Goal: Check status: Check status

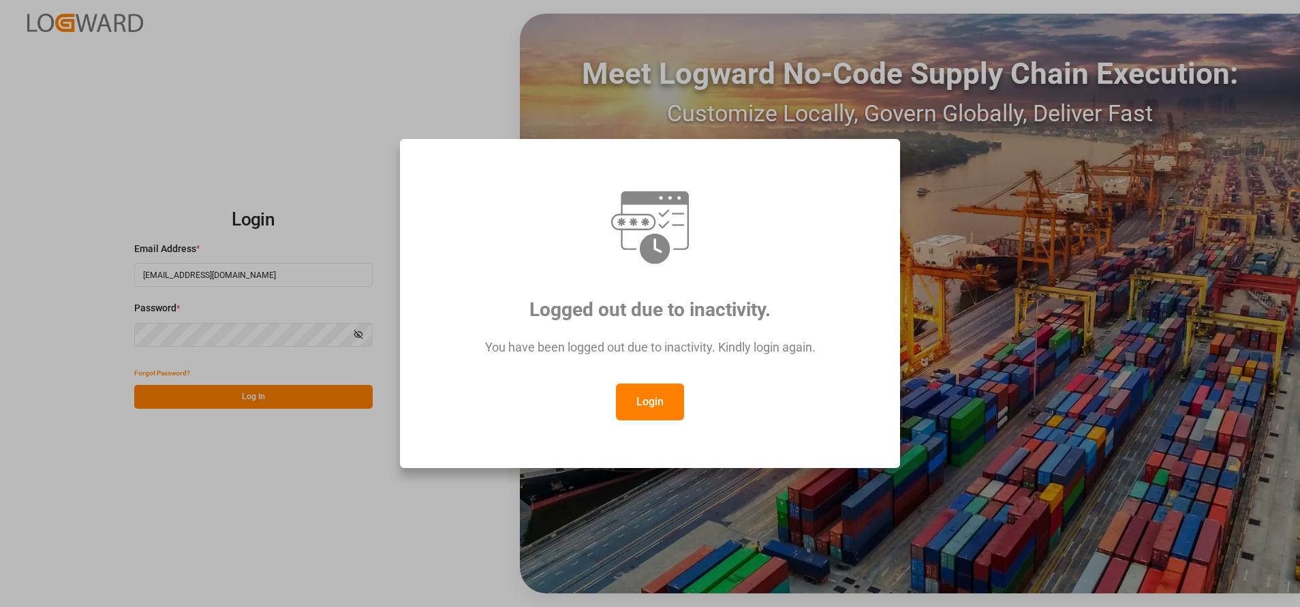
click at [648, 390] on button "Login" at bounding box center [650, 402] width 68 height 37
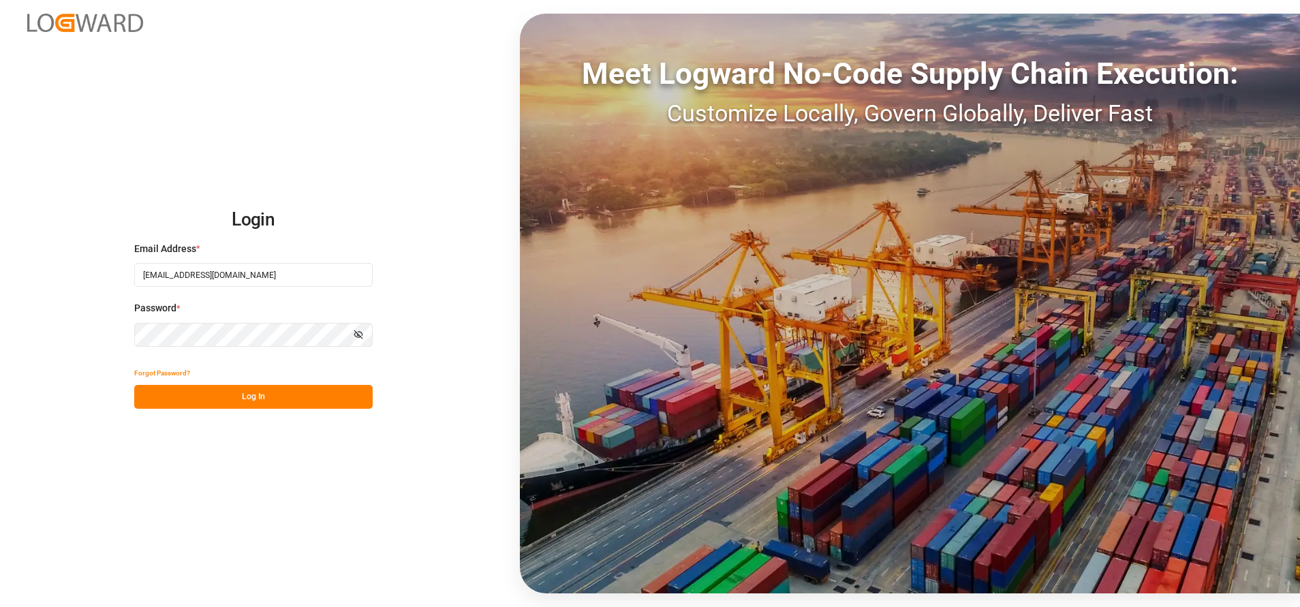
click at [260, 384] on div "Forgot Password?" at bounding box center [253, 373] width 238 height 24
click at [262, 391] on button "Log In" at bounding box center [253, 397] width 238 height 24
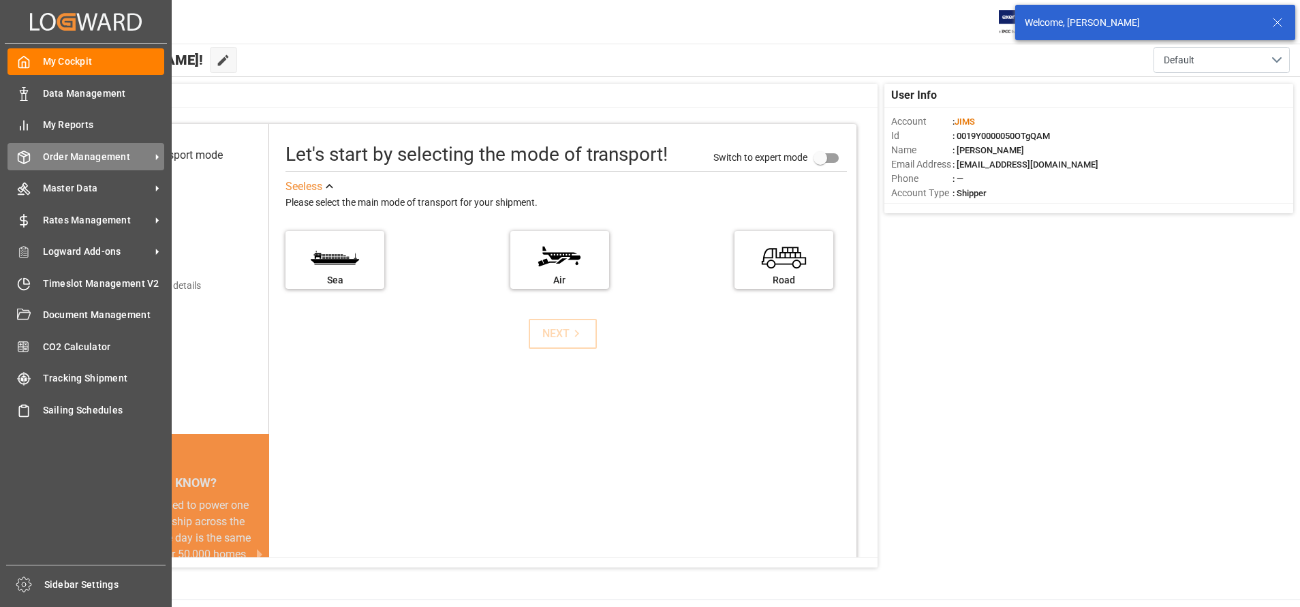
click at [73, 151] on span "Order Management" at bounding box center [97, 157] width 108 height 14
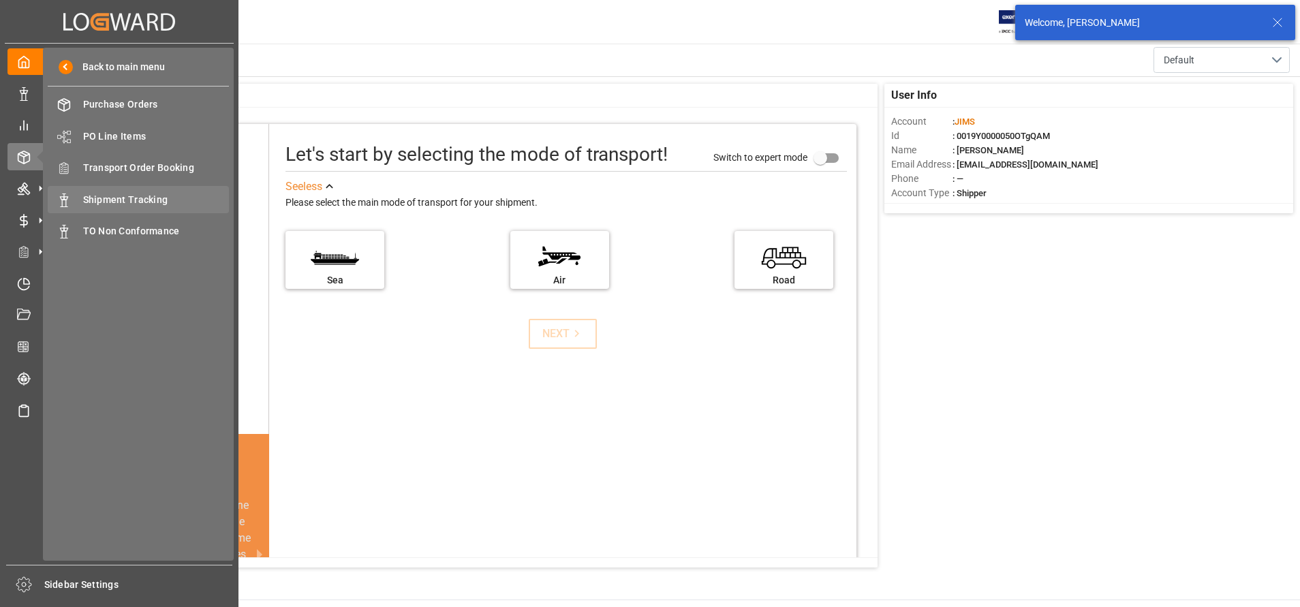
click at [142, 197] on span "Shipment Tracking" at bounding box center [156, 200] width 146 height 14
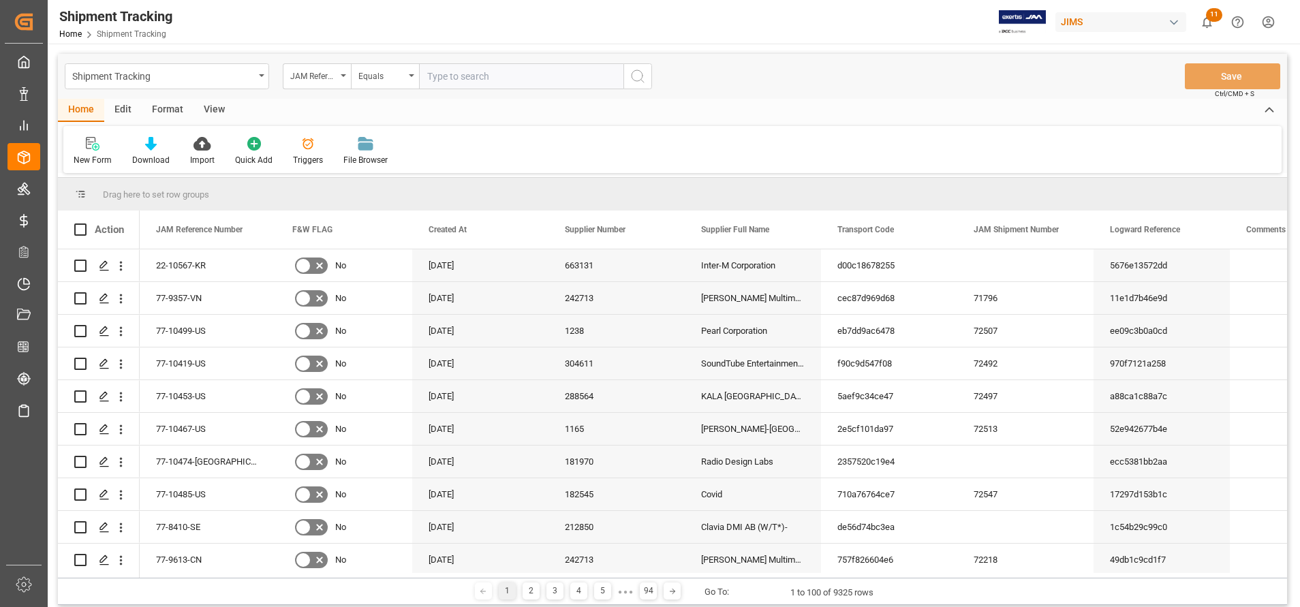
click at [540, 74] on input "text" at bounding box center [521, 76] width 204 height 26
type input "22-10493-CN"
click at [668, 74] on div "Shipment Tracking JAM Reference Number Equals 22-10493-CN Save Ctrl/CMD + S" at bounding box center [672, 76] width 1229 height 45
click at [658, 74] on div "Shipment Tracking JAM Reference Number Equals 22-10493-CN Save Ctrl/CMD + S" at bounding box center [672, 76] width 1229 height 45
click at [651, 73] on button "search button" at bounding box center [637, 76] width 29 height 26
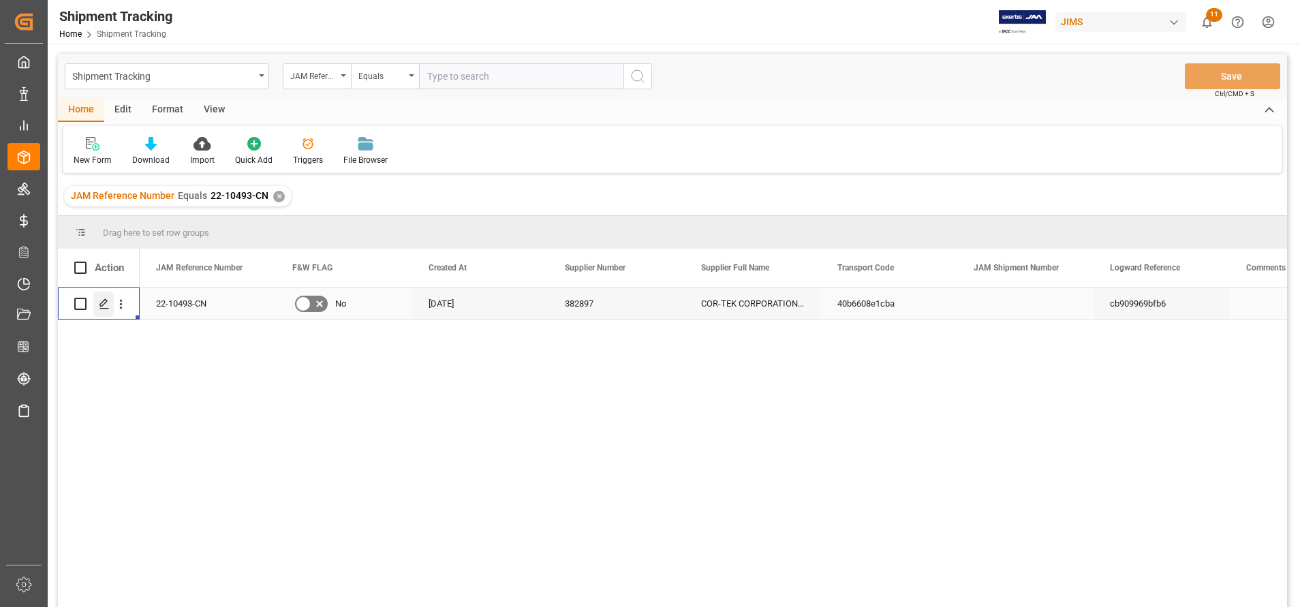
click at [112, 298] on div "Press SPACE to select this row." at bounding box center [103, 304] width 20 height 25
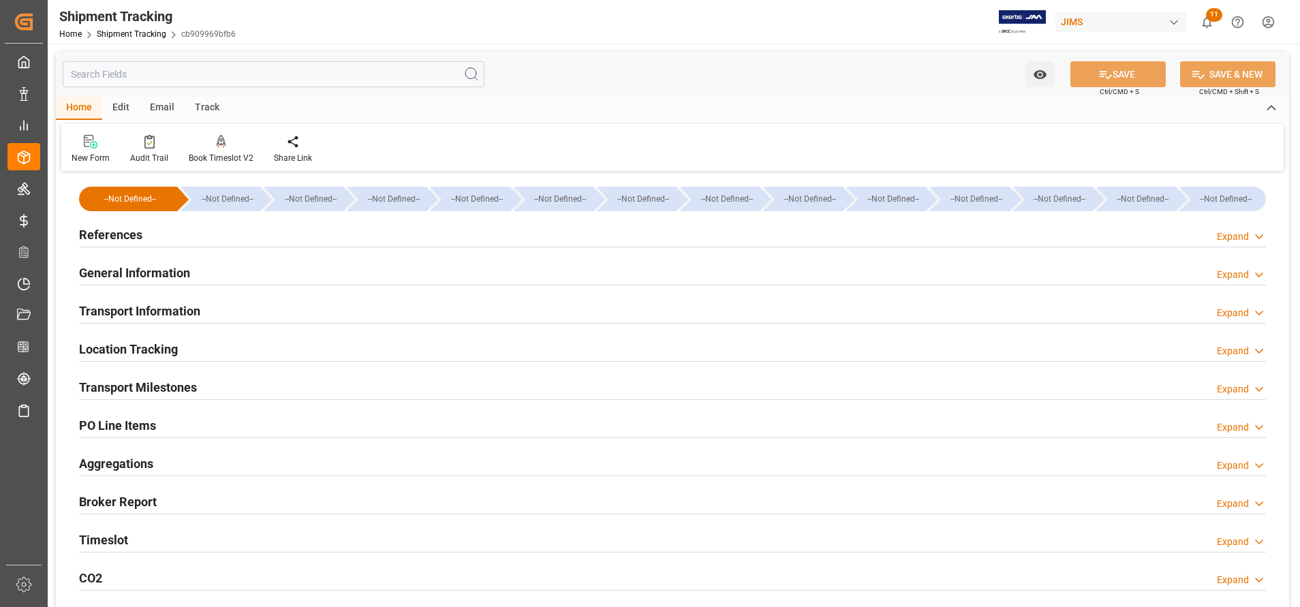
click at [174, 369] on div "Transport Milestones Expand" at bounding box center [672, 388] width 1206 height 38
click at [179, 382] on h2 "Transport Milestones" at bounding box center [138, 387] width 118 height 18
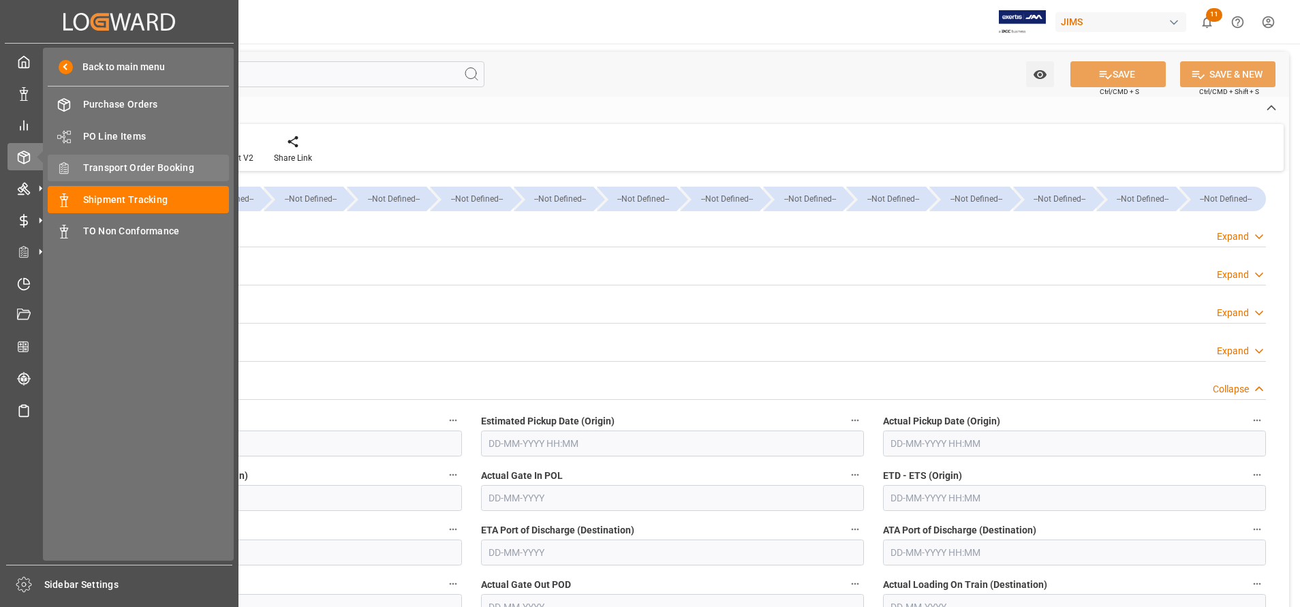
click at [177, 169] on span "Transport Order Booking" at bounding box center [156, 168] width 146 height 14
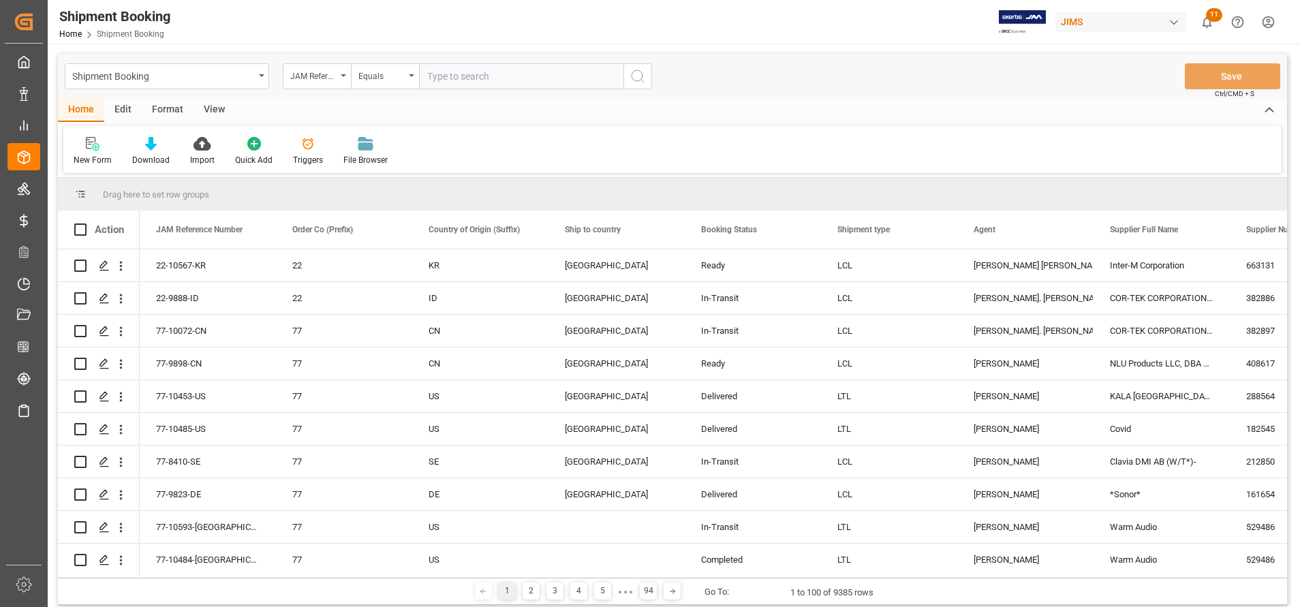
click at [514, 73] on input "text" at bounding box center [521, 76] width 204 height 26
type input "22-10493-CN"
click at [646, 69] on button "search button" at bounding box center [637, 76] width 29 height 26
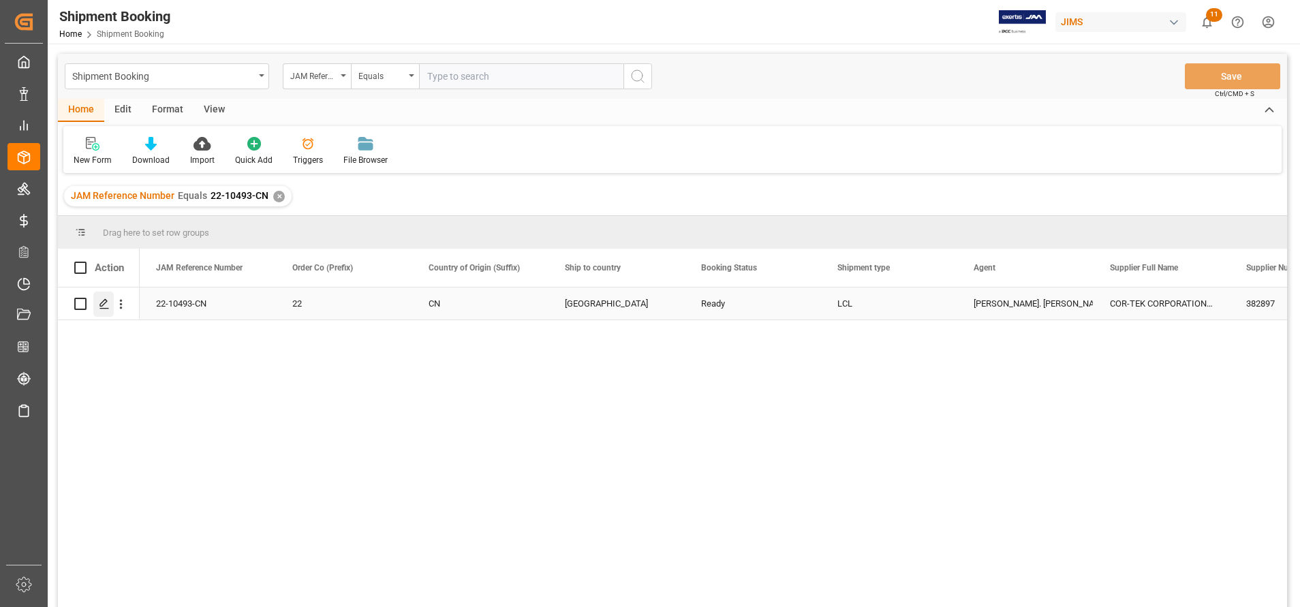
click at [93, 312] on div "Press SPACE to select this row." at bounding box center [103, 304] width 20 height 25
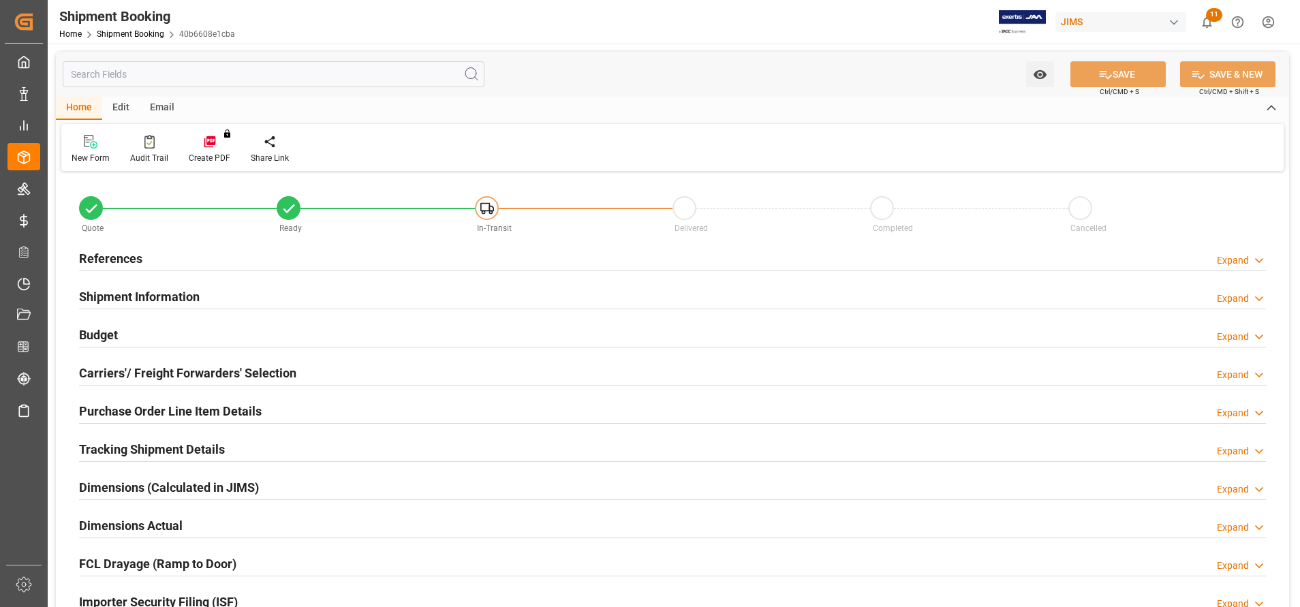
type input "30"
click at [161, 292] on h2 "Shipment Information" at bounding box center [139, 297] width 121 height 18
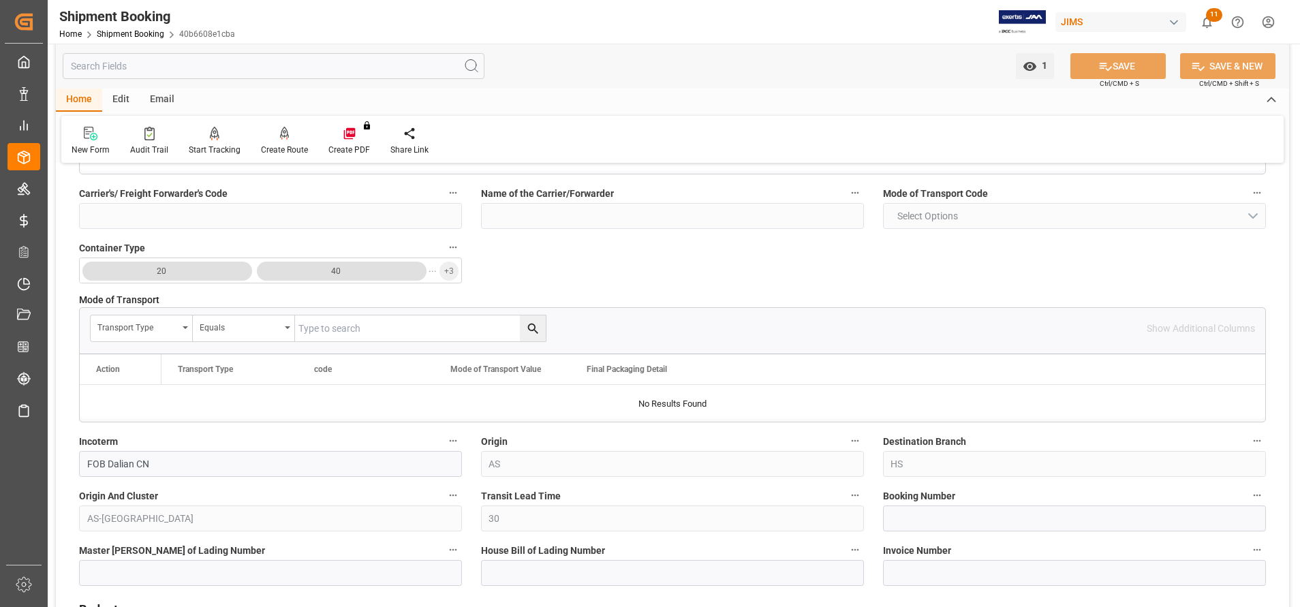
scroll to position [307, 0]
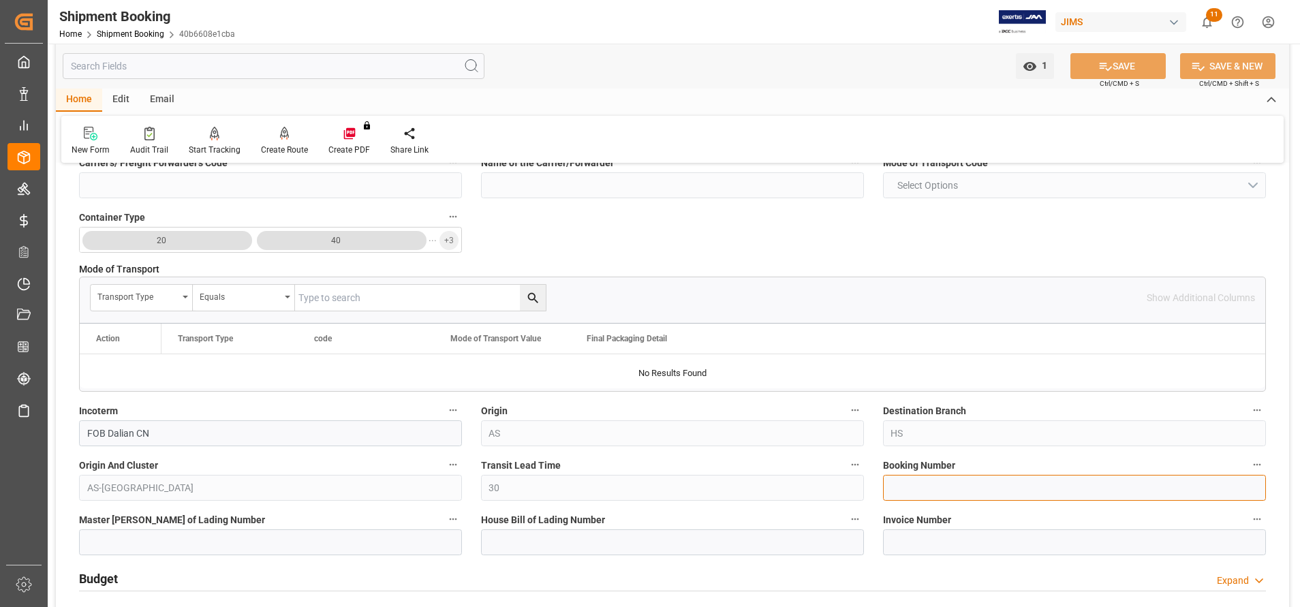
click at [963, 493] on input at bounding box center [1074, 488] width 383 height 26
paste input "1068782064"
click at [760, 476] on div "Quote Ready In-Transit Delivered Completed Cancelled References Expand JAM Refe…" at bounding box center [672, 430] width 1233 height 1125
type input "BANQ1068782064"
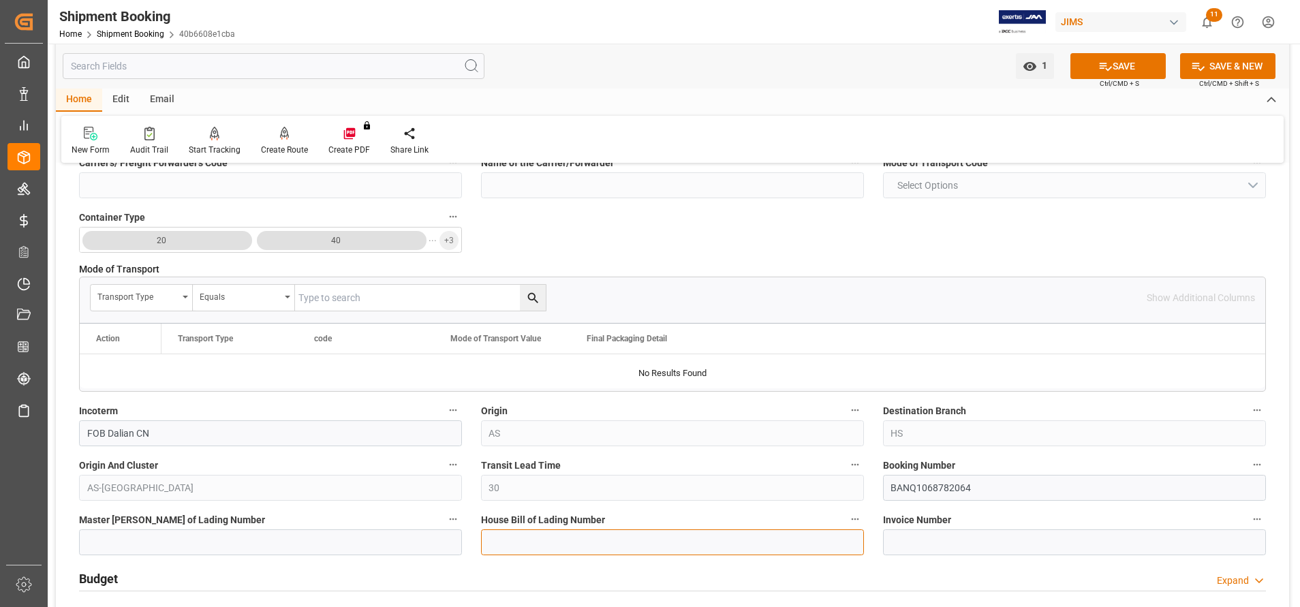
click at [702, 532] on input at bounding box center [672, 542] width 383 height 26
paste input "BANQ1068782064"
type input "BANQ1068782064"
click at [1000, 493] on input "BANQ1068782064" at bounding box center [1074, 488] width 383 height 26
type input "BANQ1068782064"
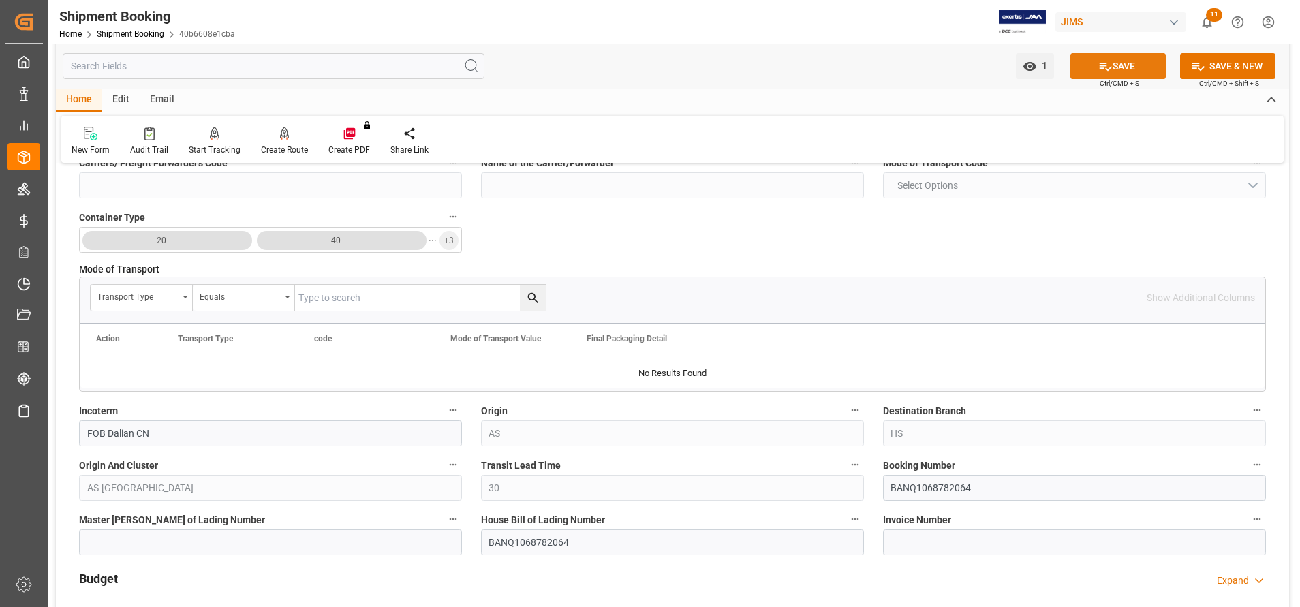
click at [1115, 65] on button "SAVE" at bounding box center [1117, 66] width 95 height 26
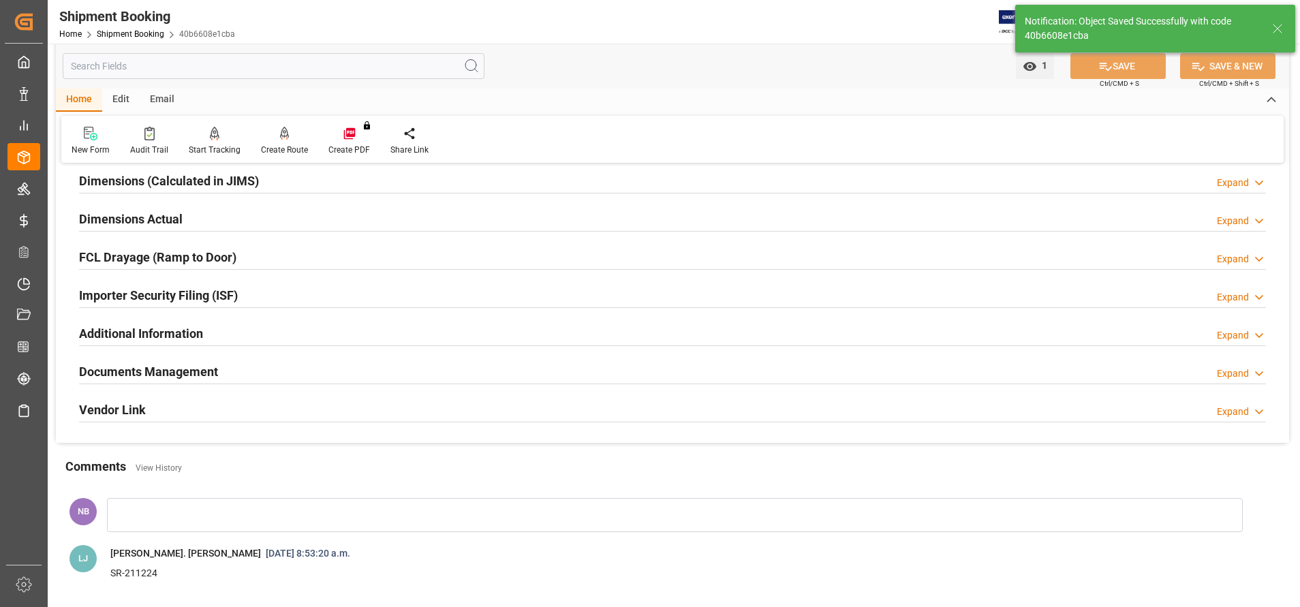
scroll to position [0, 0]
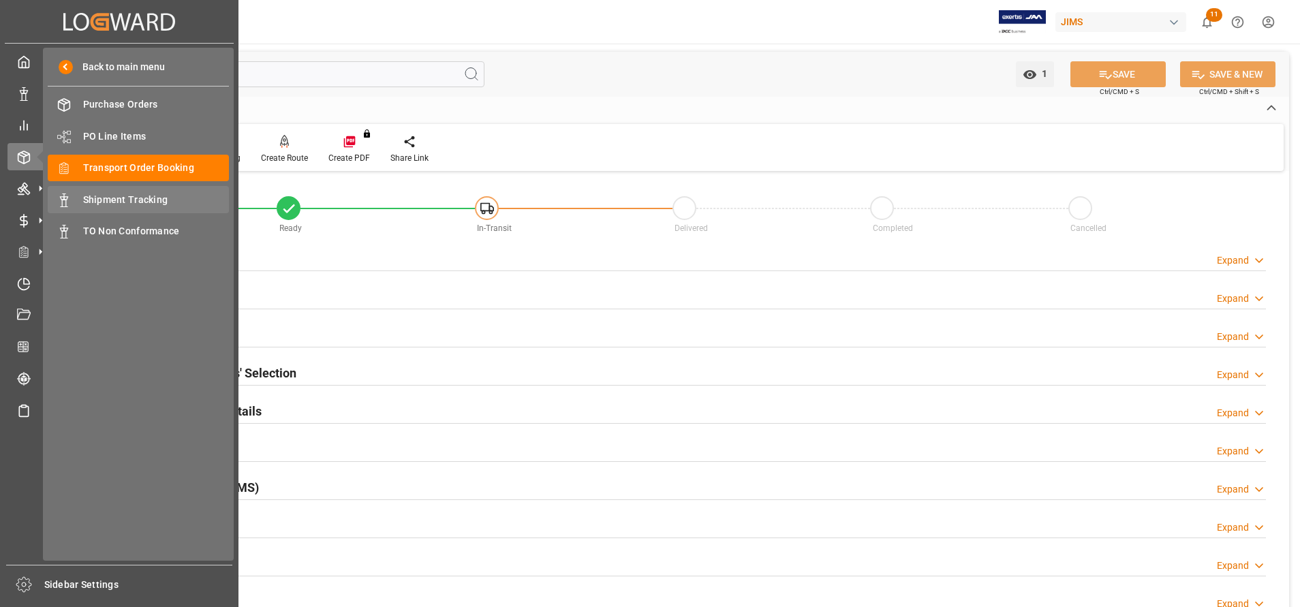
click at [108, 191] on div "Shipment Tracking Shipment Tracking" at bounding box center [138, 199] width 181 height 27
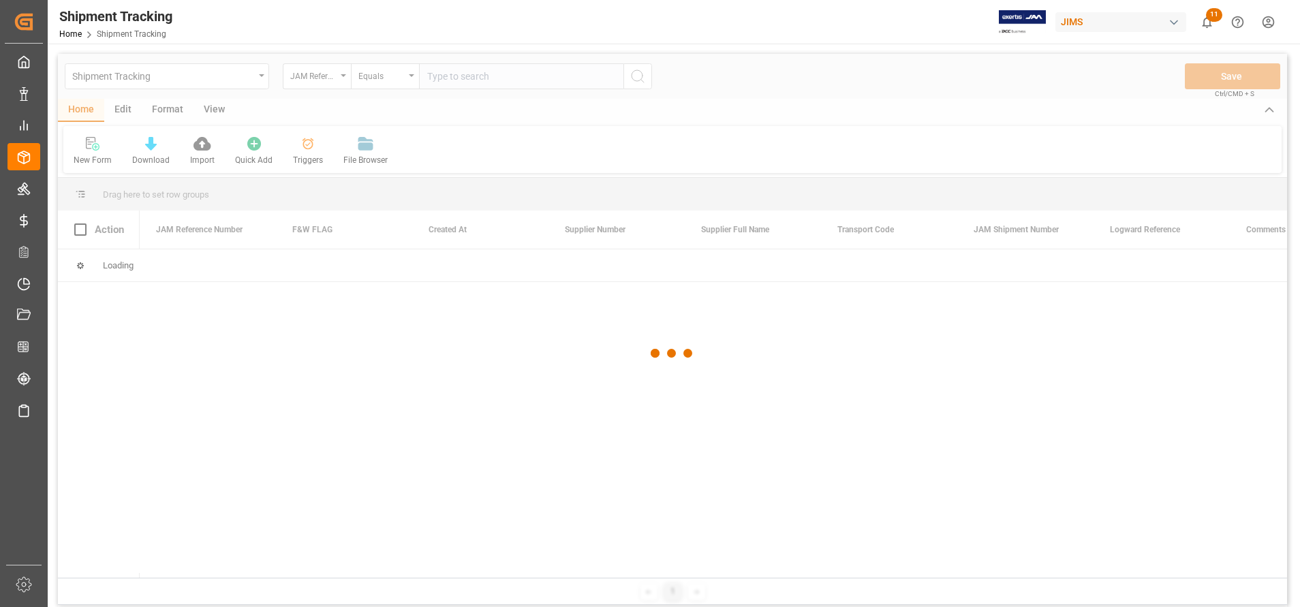
click at [573, 79] on div at bounding box center [672, 353] width 1229 height 599
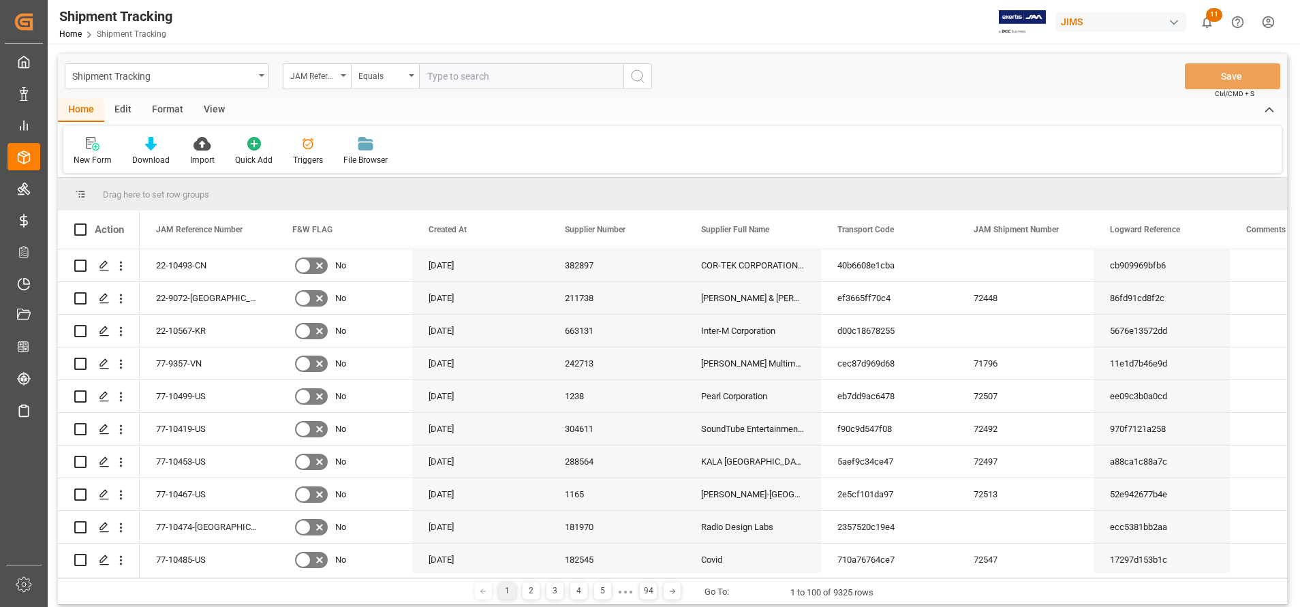
click at [573, 79] on input "text" at bounding box center [521, 76] width 204 height 26
paste input "22-10567-KR"
type input "22-10567-KR"
click at [648, 78] on button "search button" at bounding box center [637, 76] width 29 height 26
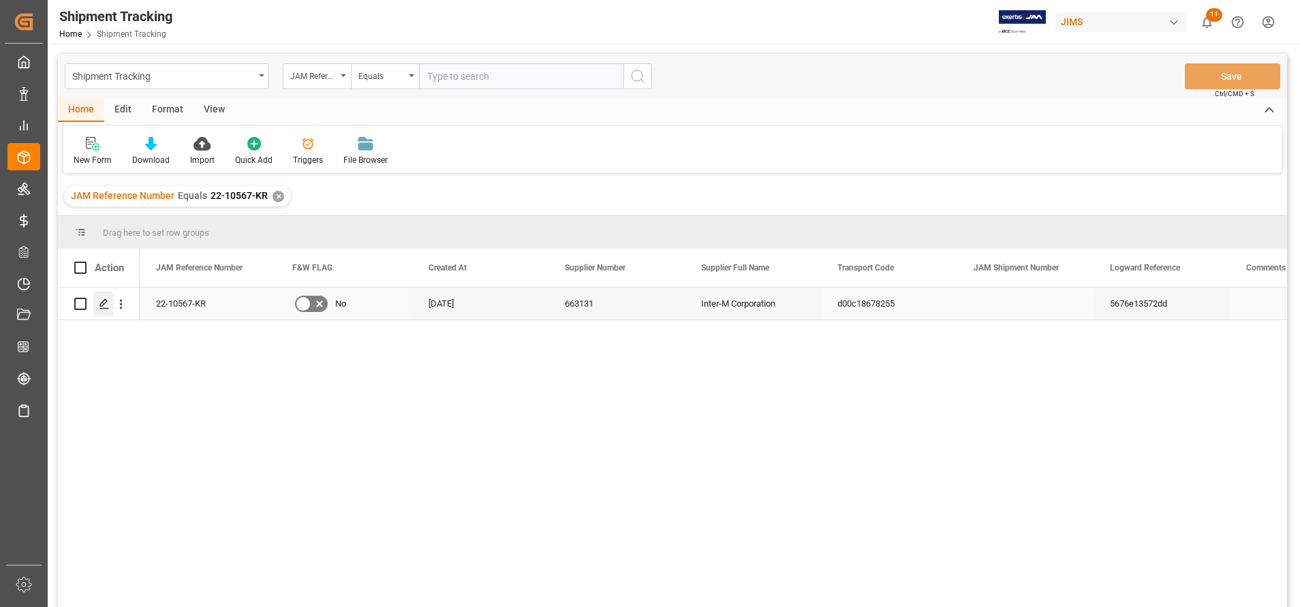
click at [110, 300] on div "Press SPACE to select this row." at bounding box center [103, 304] width 20 height 25
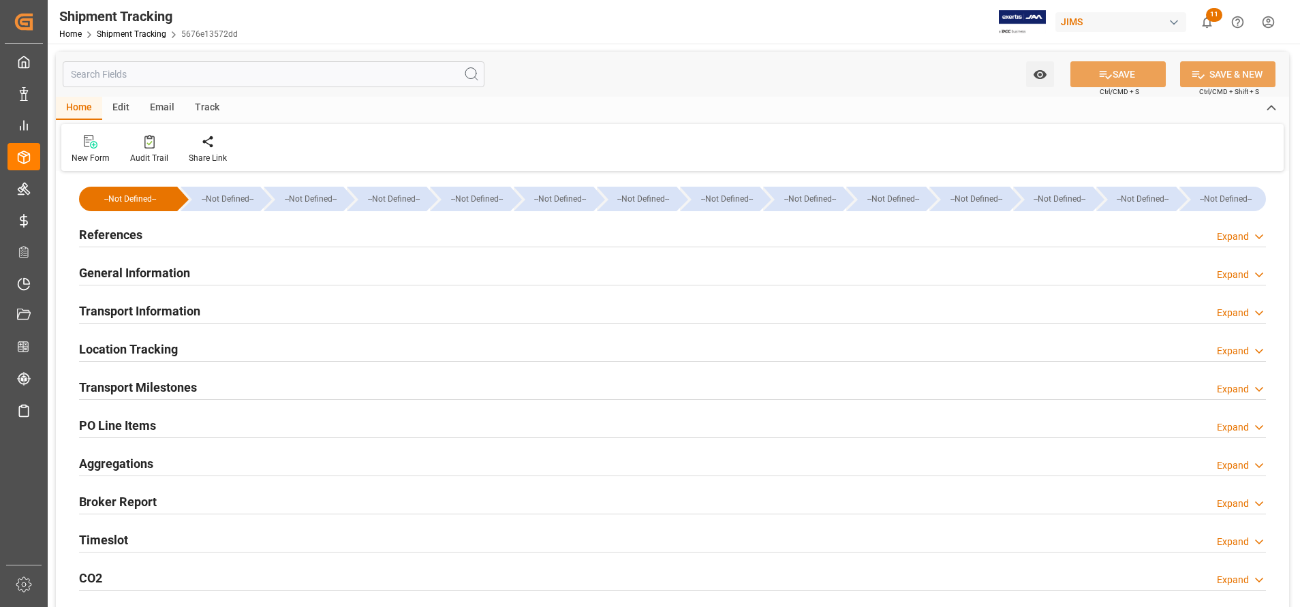
type input "47809.96"
click at [95, 266] on h2 "General Information" at bounding box center [134, 273] width 111 height 18
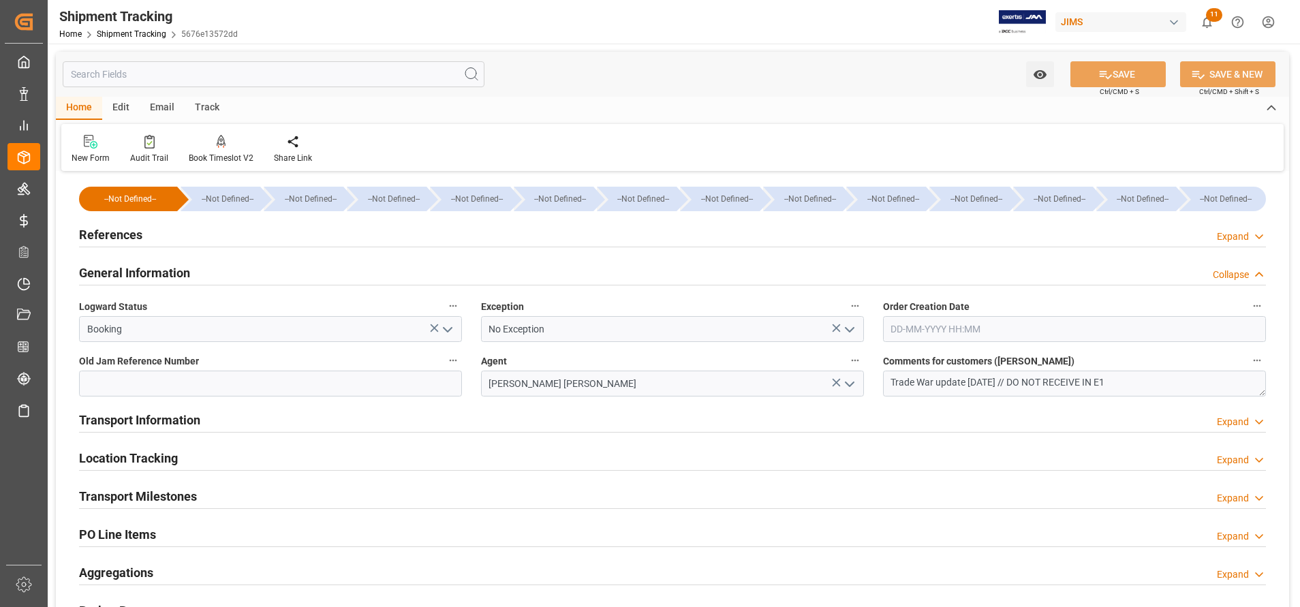
click at [164, 416] on h2 "Transport Information" at bounding box center [139, 420] width 121 height 18
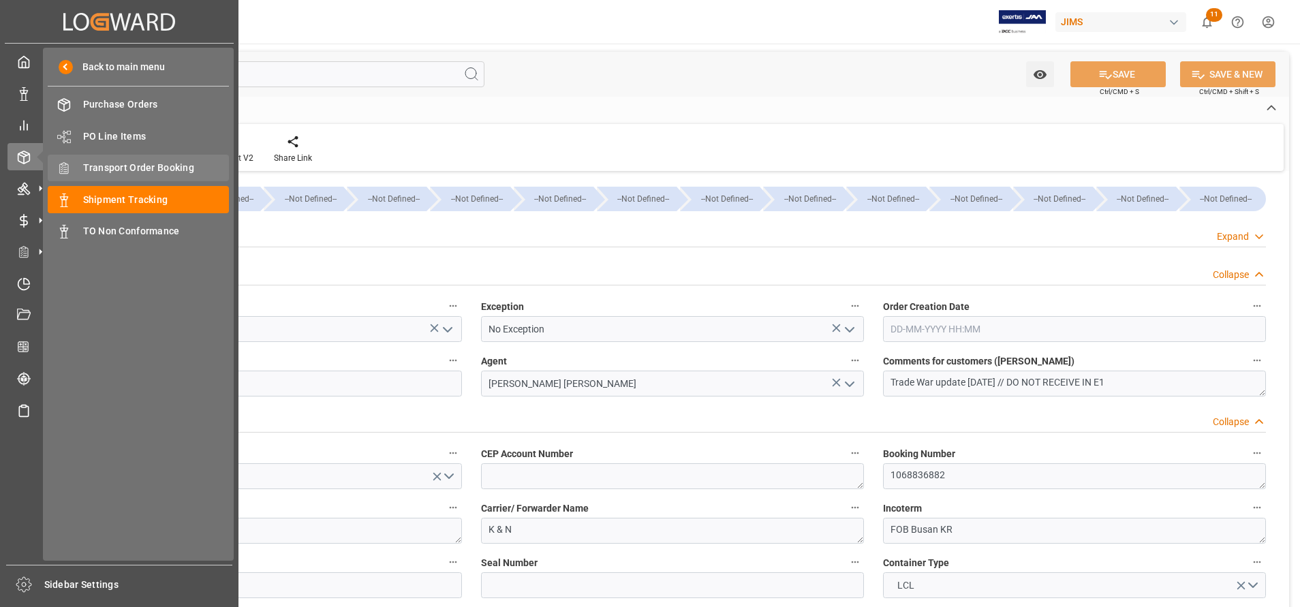
click at [134, 164] on span "Transport Order Booking" at bounding box center [156, 168] width 146 height 14
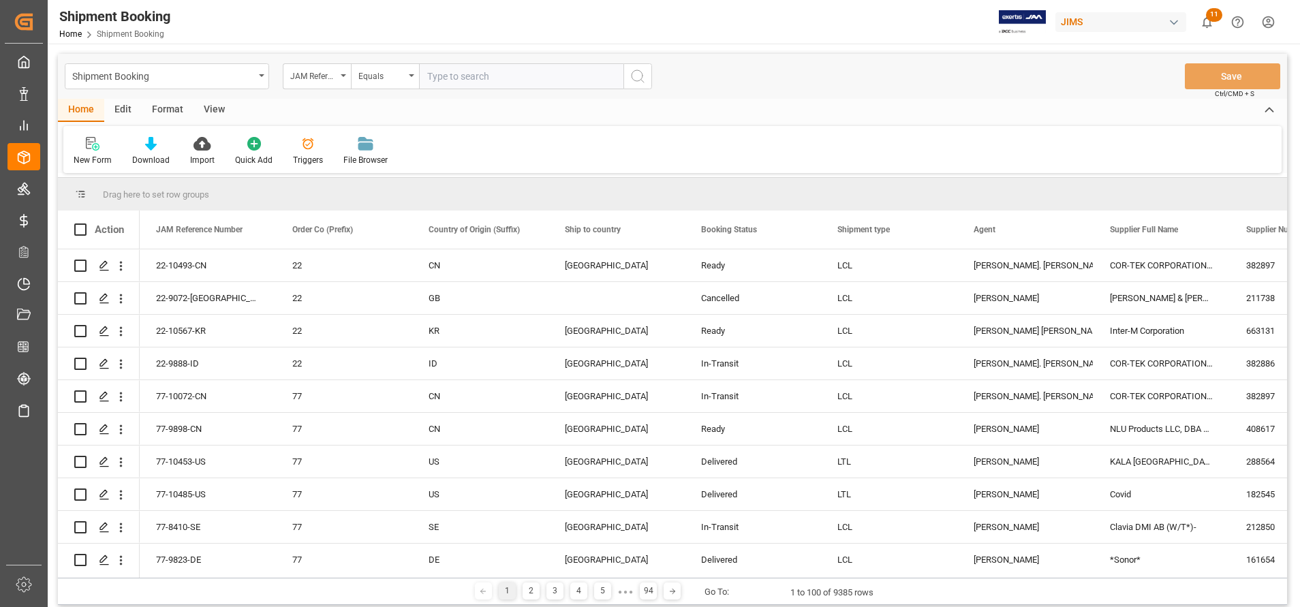
click at [534, 81] on input "text" at bounding box center [521, 76] width 204 height 26
type input "22-10567-KR"
click at [643, 80] on icon "search button" at bounding box center [638, 76] width 16 height 16
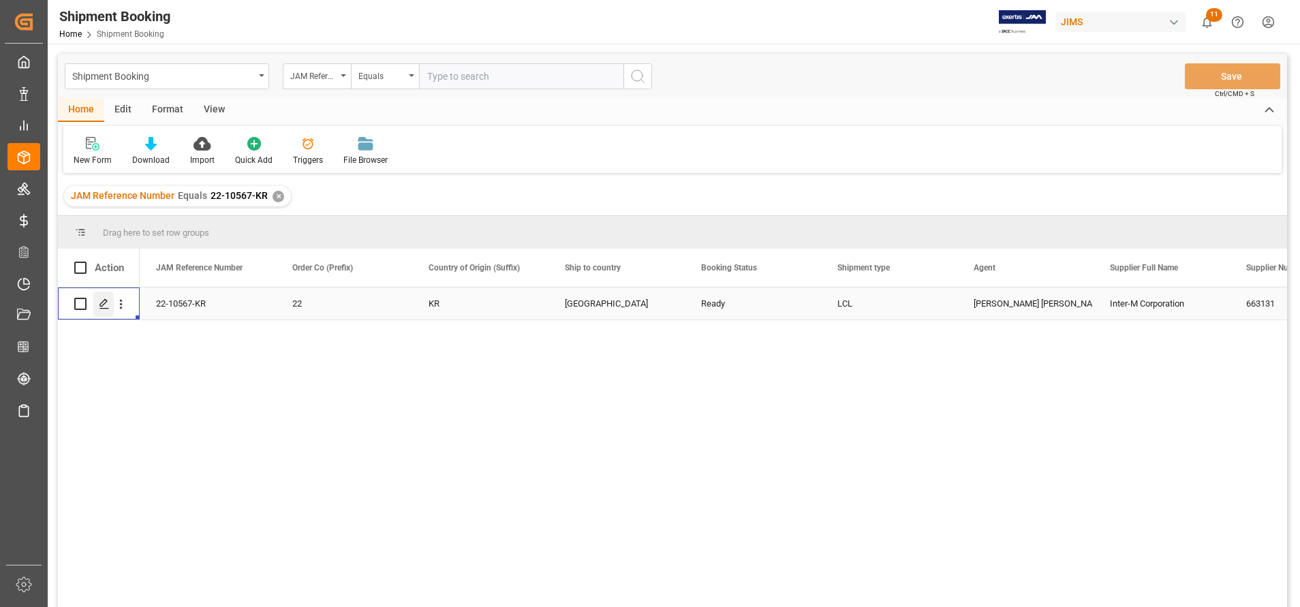
click at [105, 305] on icon "Press SPACE to select this row." at bounding box center [104, 303] width 11 height 11
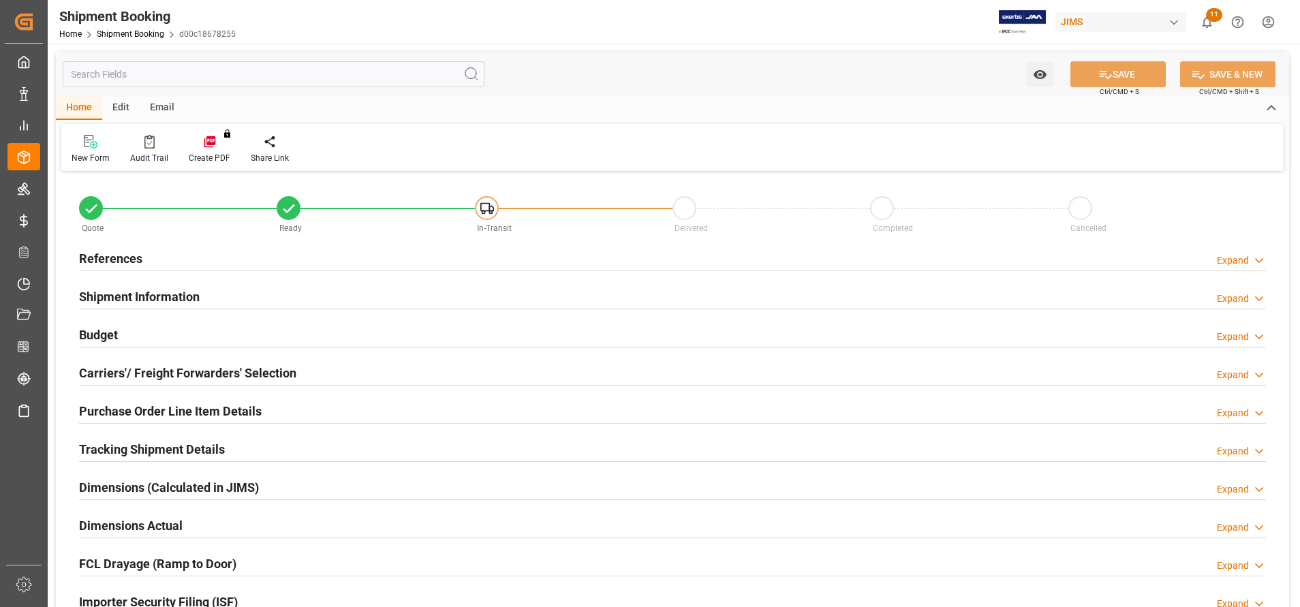
type input "69"
click at [150, 373] on h2 "Carriers'/ Freight Forwarders' Selection" at bounding box center [187, 373] width 217 height 18
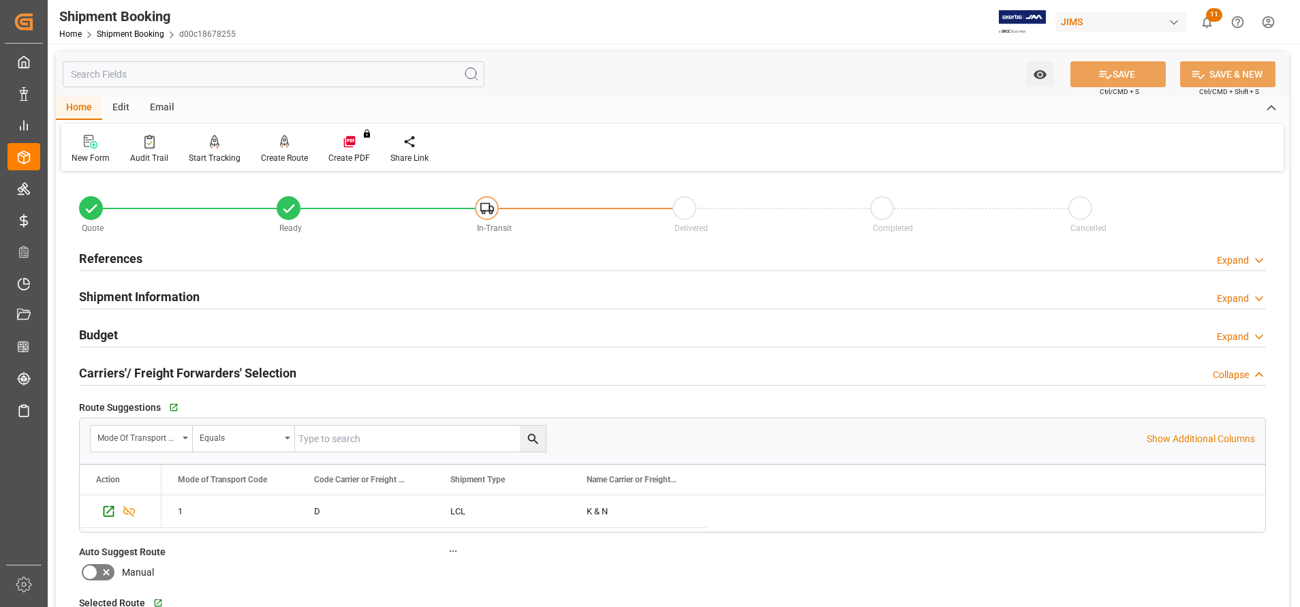
click at [136, 297] on h2 "Shipment Information" at bounding box center [139, 297] width 121 height 18
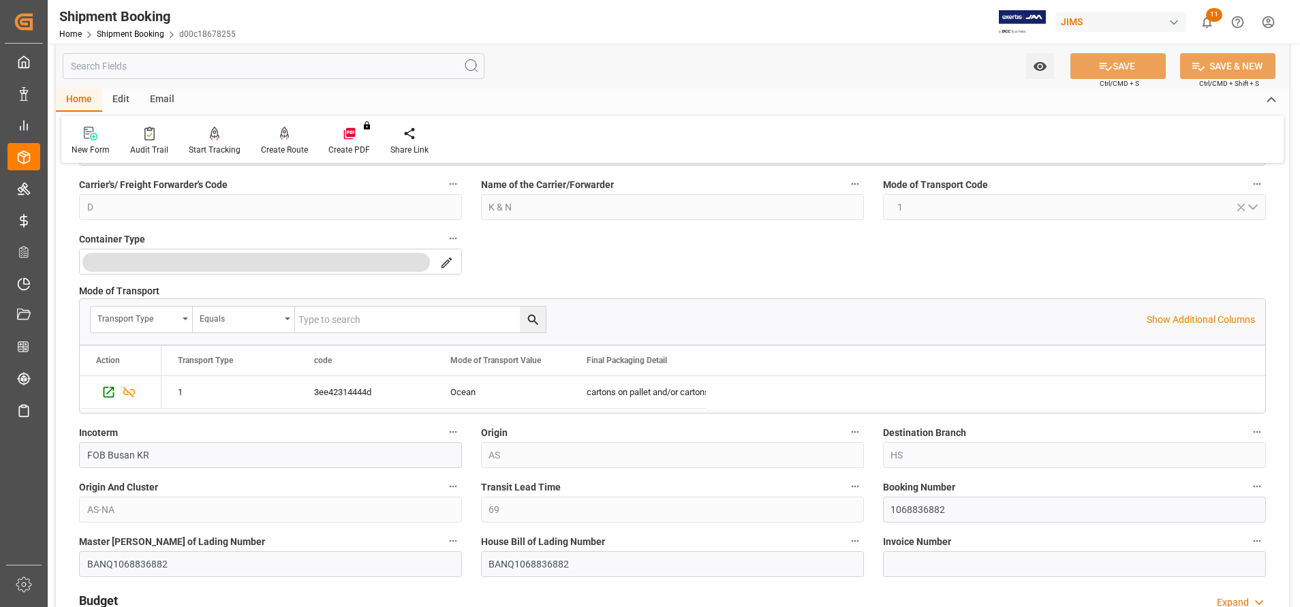
scroll to position [307, 0]
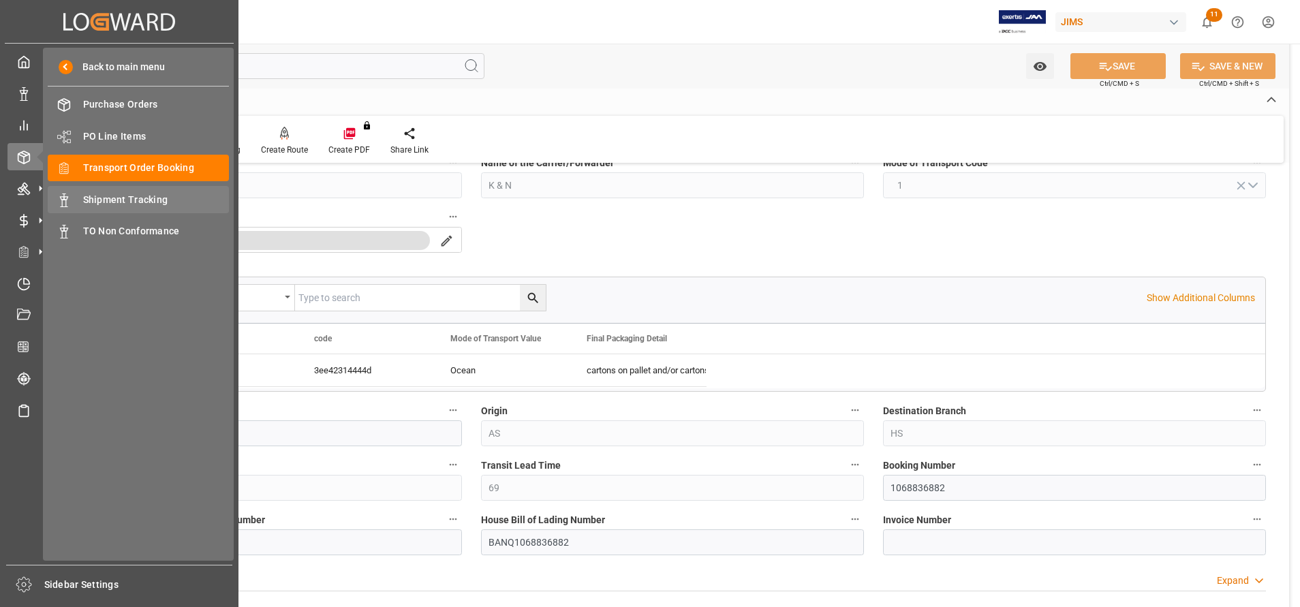
click at [155, 196] on span "Shipment Tracking" at bounding box center [156, 200] width 146 height 14
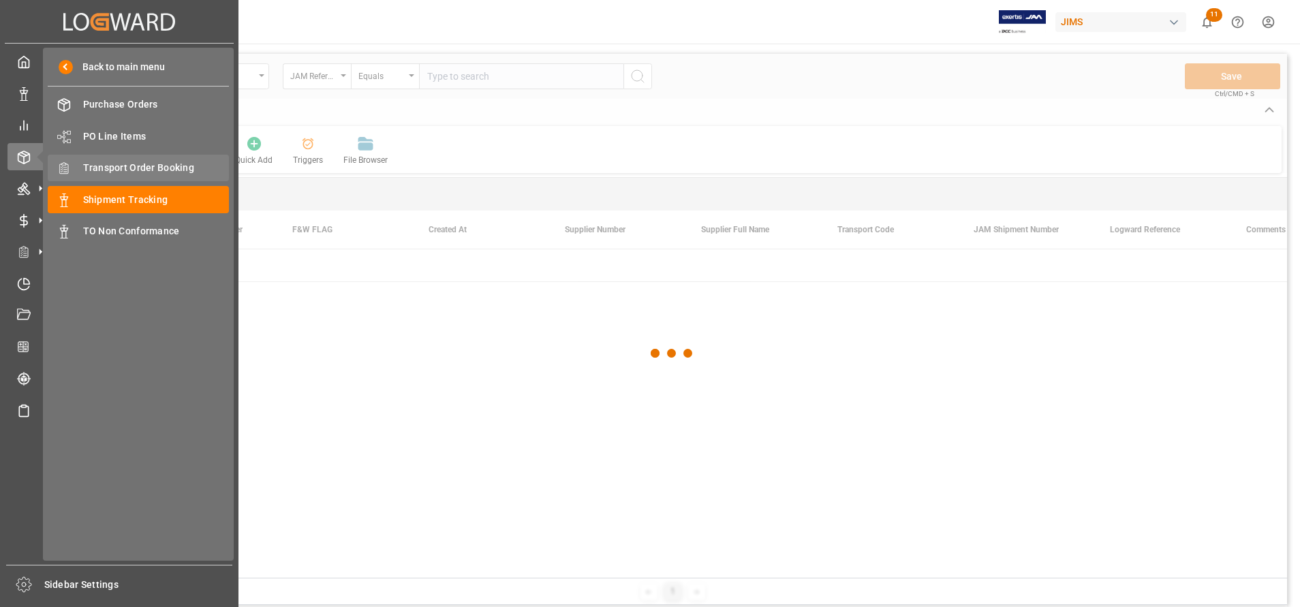
click at [137, 166] on span "Transport Order Booking" at bounding box center [156, 168] width 146 height 14
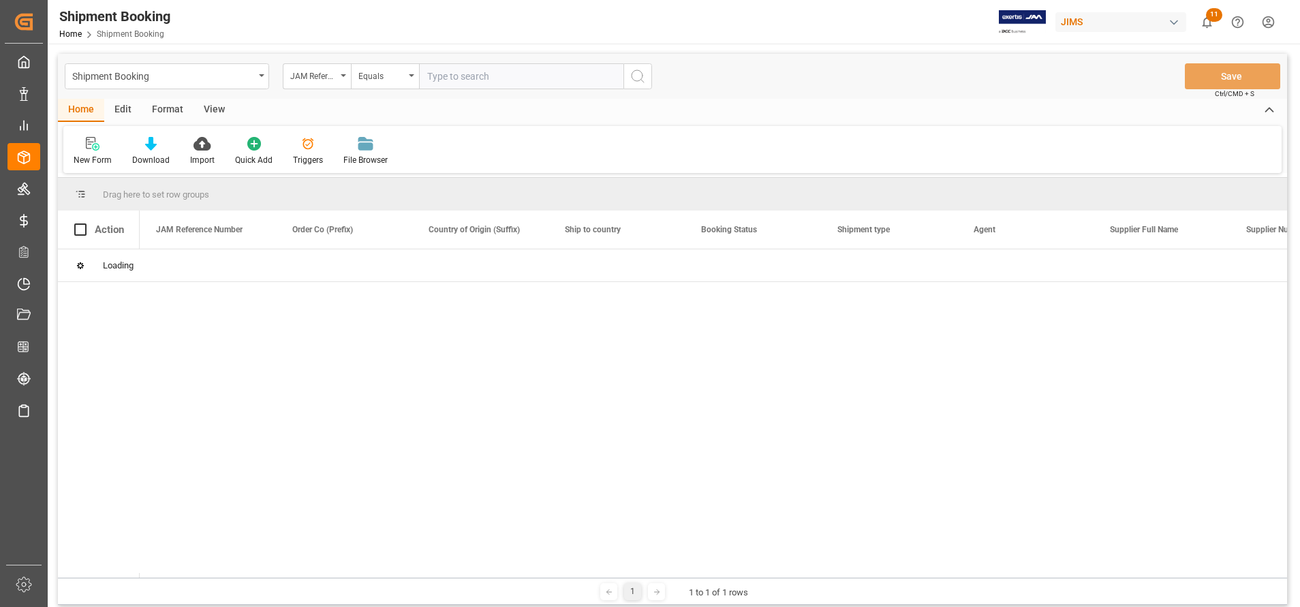
click at [551, 76] on input "text" at bounding box center [521, 76] width 204 height 26
paste input "22-10493-CN"
type input "22-10493-CN"
click at [652, 74] on div "Shipment Booking JAM Reference Number Equals 22-10493-CN Save Ctrl/CMD + S" at bounding box center [672, 76] width 1229 height 45
click at [649, 74] on button "search button" at bounding box center [637, 76] width 29 height 26
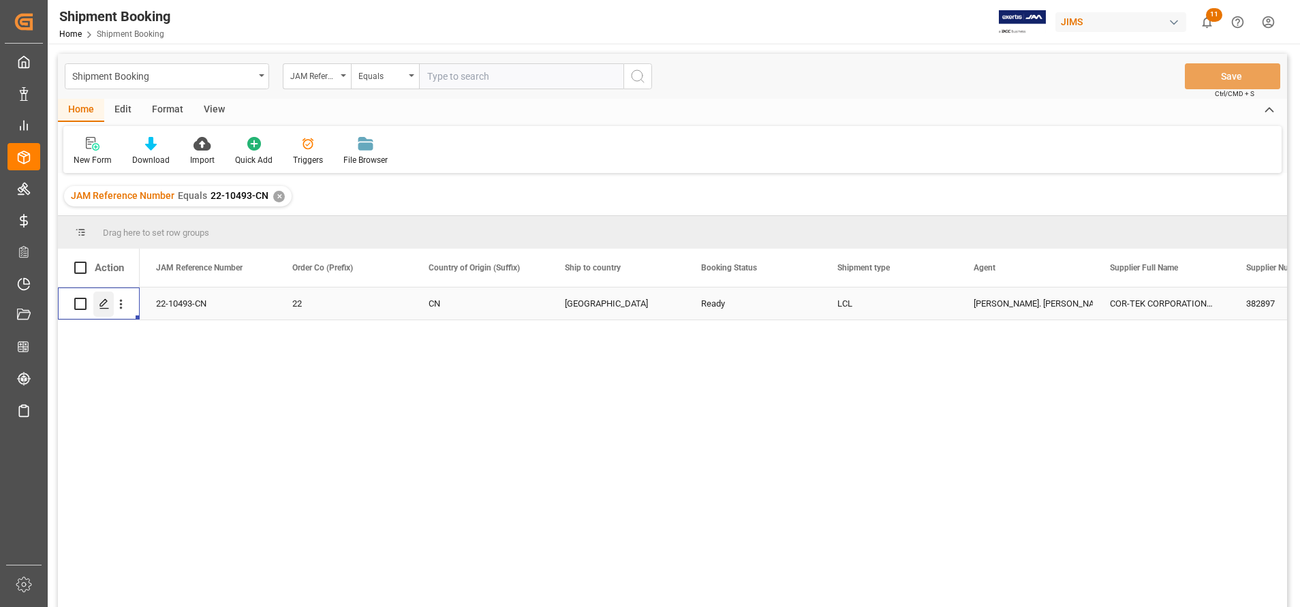
click at [106, 304] on icon "Press SPACE to select this row." at bounding box center [104, 303] width 11 height 11
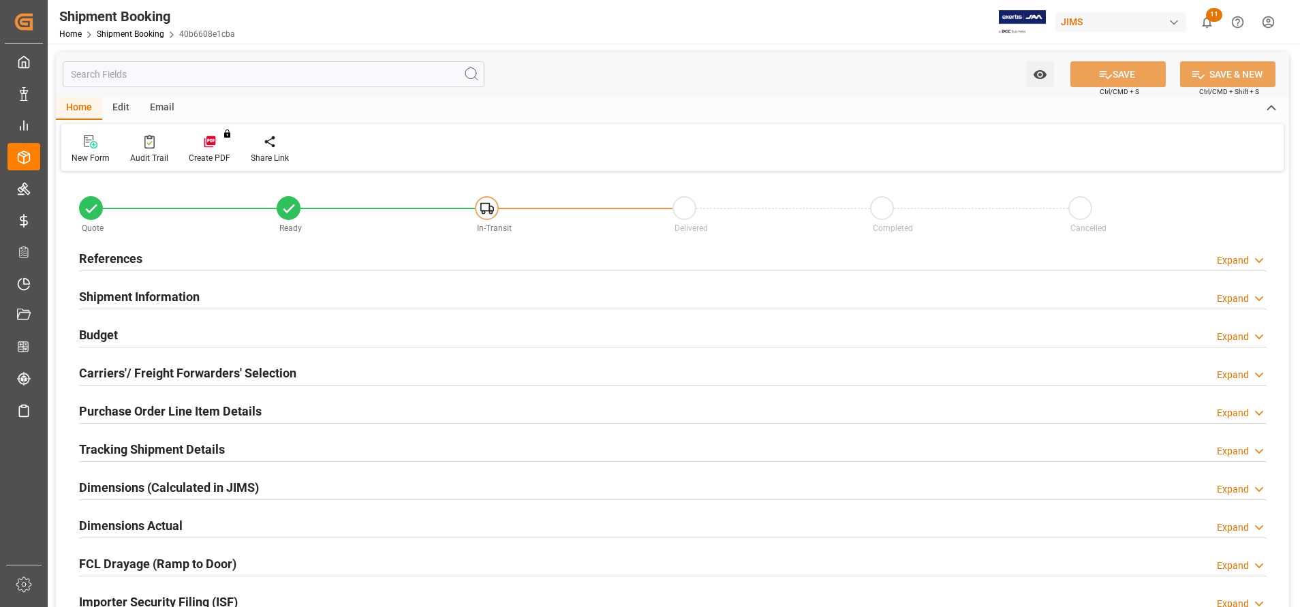
type input "30"
click at [160, 293] on h2 "Shipment Information" at bounding box center [139, 297] width 121 height 18
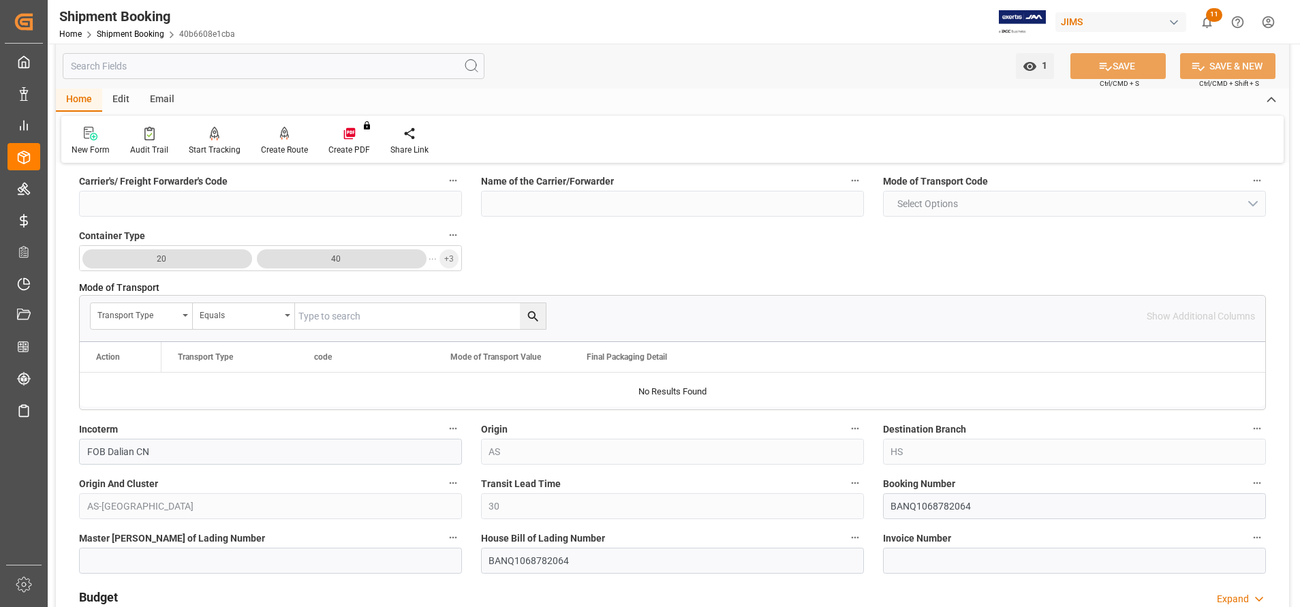
scroll to position [307, 0]
